Goal: Transaction & Acquisition: Register for event/course

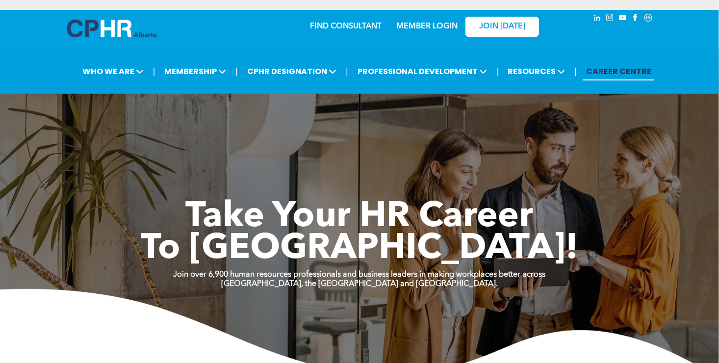
click at [439, 24] on link "MEMBER LOGIN" at bounding box center [426, 27] width 61 height 8
click at [419, 32] on div "MEMBER LOGIN" at bounding box center [427, 24] width 64 height 18
click at [419, 26] on link "MEMBER LOGIN" at bounding box center [426, 27] width 61 height 8
click at [416, 27] on link "MEMBER LOGIN" at bounding box center [426, 27] width 61 height 8
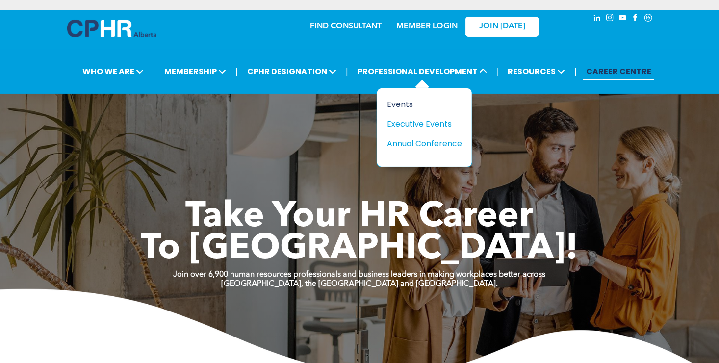
click at [391, 105] on div "Events" at bounding box center [421, 104] width 68 height 12
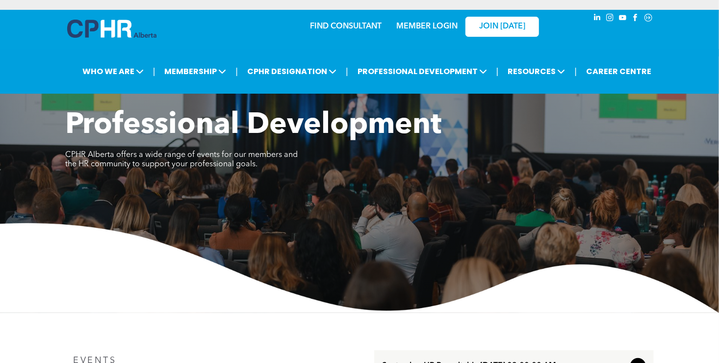
click at [589, 80] on div at bounding box center [621, 89] width 76 height 19
click at [605, 73] on link "CAREER CENTRE" at bounding box center [618, 71] width 71 height 18
click at [106, 25] on img at bounding box center [111, 29] width 89 height 18
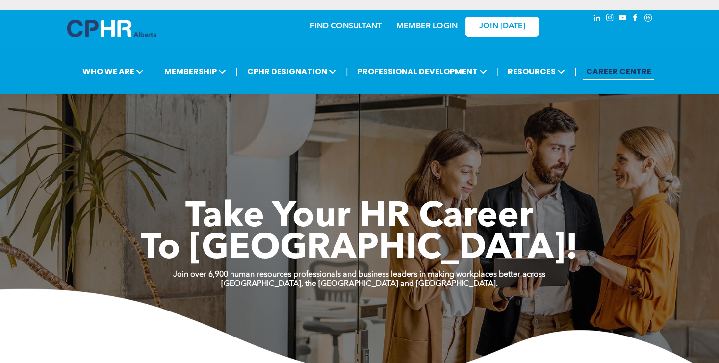
click at [423, 28] on link "MEMBER LOGIN" at bounding box center [426, 27] width 61 height 8
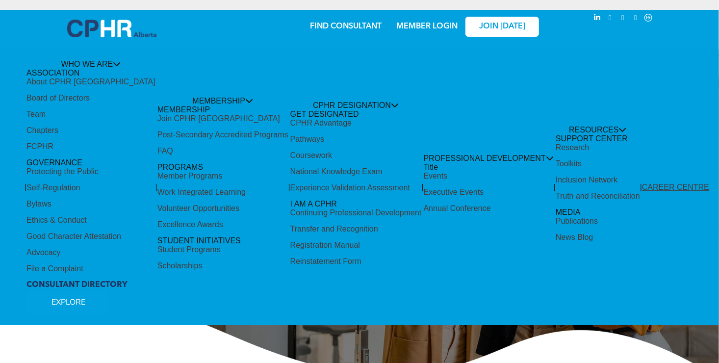
scroll to position [294, 0]
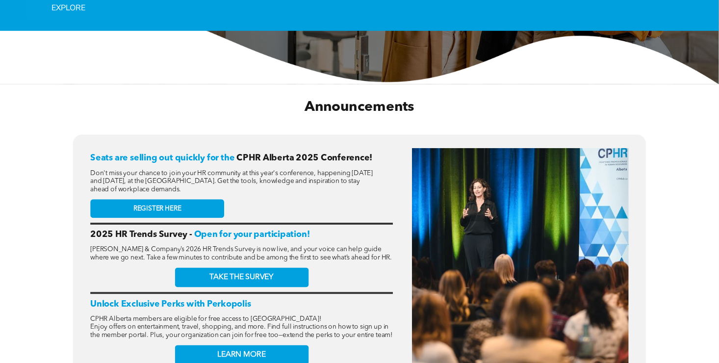
click at [162, 205] on span "REGISTER HERE" at bounding box center [157, 209] width 48 height 8
